Goal: Task Accomplishment & Management: Use online tool/utility

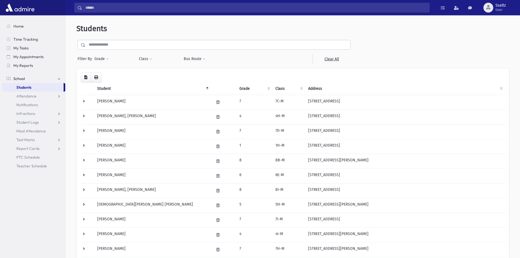
click at [102, 45] on input "text" at bounding box center [218, 45] width 265 height 10
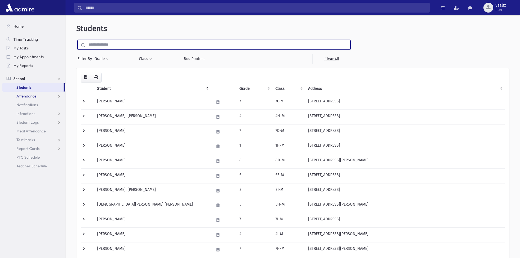
click at [54, 95] on link "Attendance" at bounding box center [33, 96] width 63 height 9
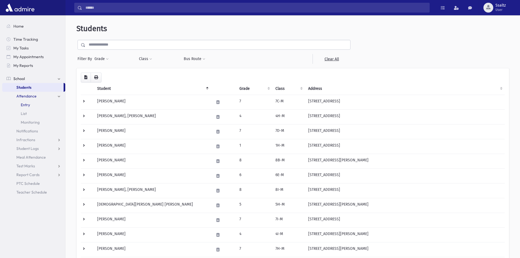
click at [46, 107] on link "Entry" at bounding box center [33, 105] width 63 height 9
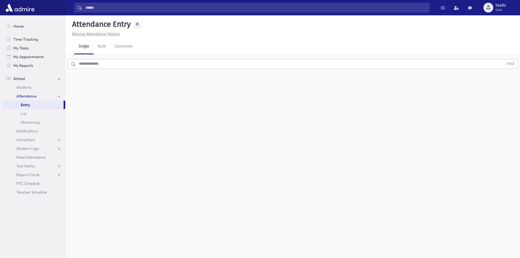
click at [79, 63] on input "text" at bounding box center [290, 64] width 429 height 10
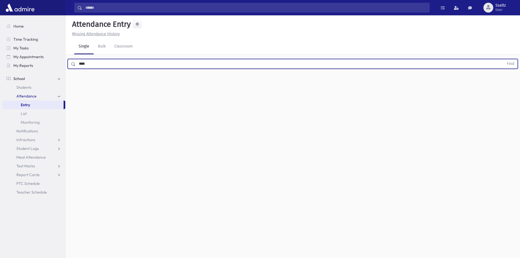
click at [504, 59] on button "Find" at bounding box center [511, 63] width 14 height 9
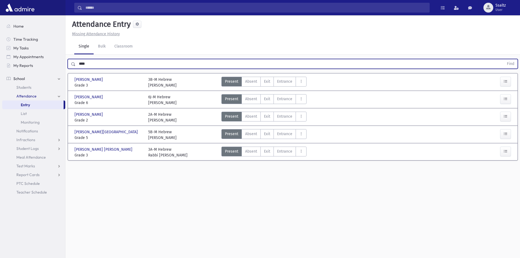
click at [504, 59] on button "Find" at bounding box center [511, 63] width 14 height 9
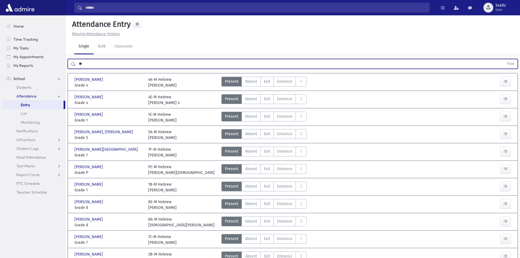
type input "*"
click at [504, 59] on button "Find" at bounding box center [511, 63] width 14 height 9
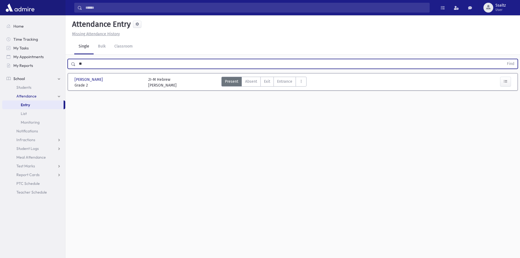
type input "*"
